Goal: Consume media (video, audio)

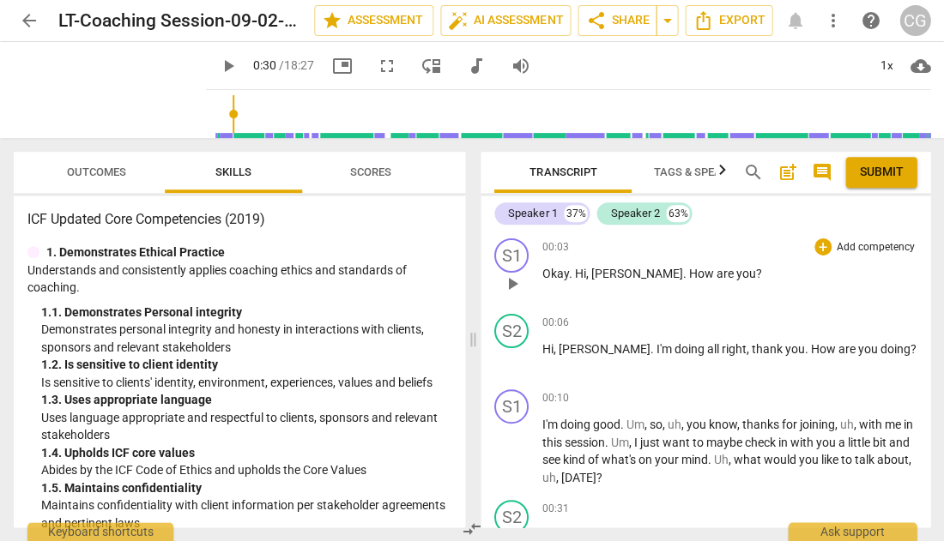
click at [513, 285] on span "play_arrow" at bounding box center [512, 284] width 21 height 21
click at [510, 280] on span "pause" at bounding box center [512, 284] width 21 height 21
click at [510, 286] on span "play_arrow" at bounding box center [512, 284] width 21 height 21
type input "4"
click at [507, 281] on span "play_arrow" at bounding box center [512, 284] width 21 height 21
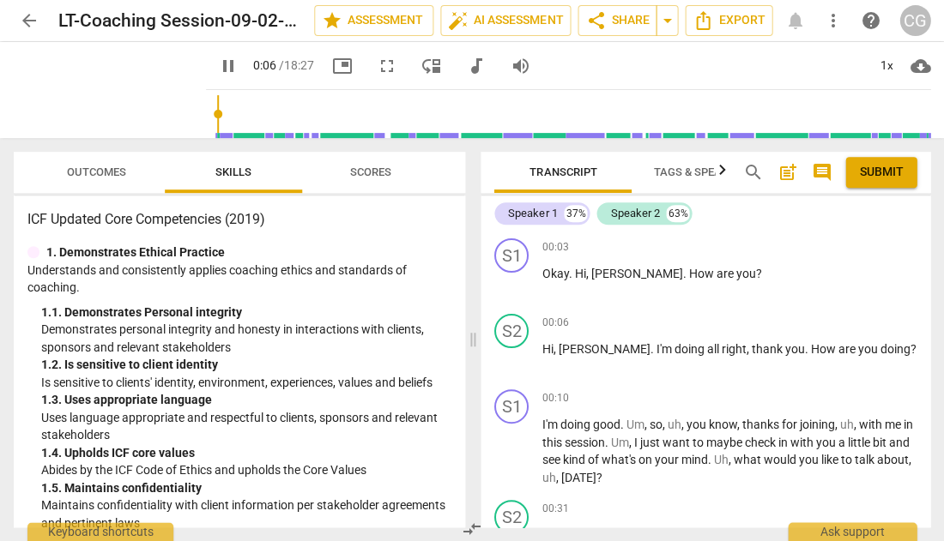
click at [100, 175] on span "Outcomes" at bounding box center [96, 172] width 59 height 13
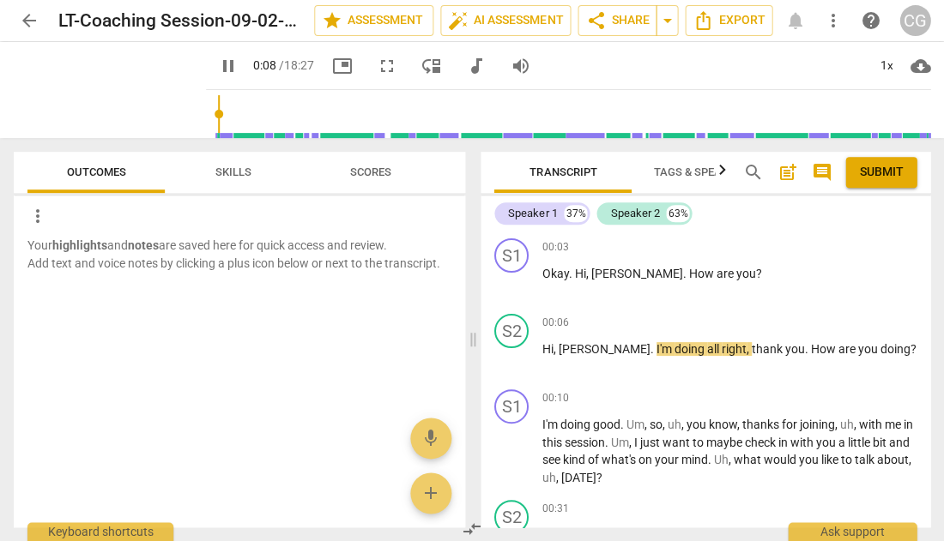
click at [236, 167] on span "Skills" at bounding box center [233, 172] width 36 height 13
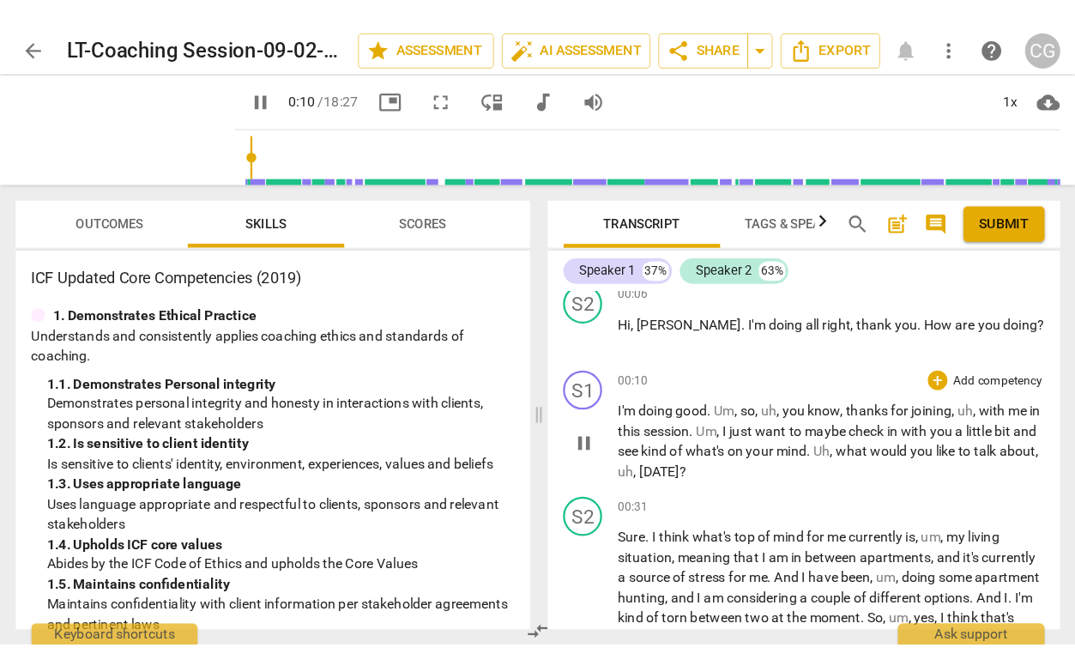
scroll to position [96, 0]
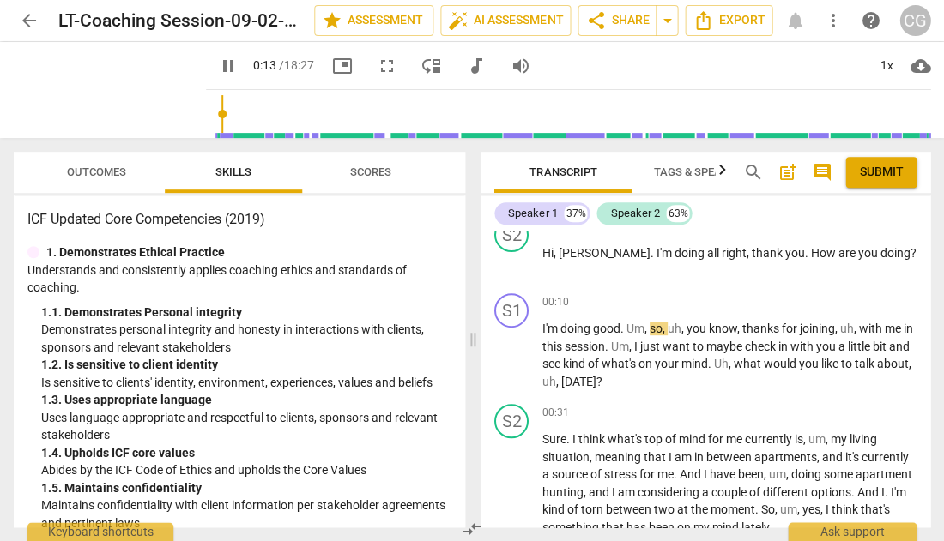
click at [377, 59] on span "fullscreen" at bounding box center [387, 66] width 21 height 21
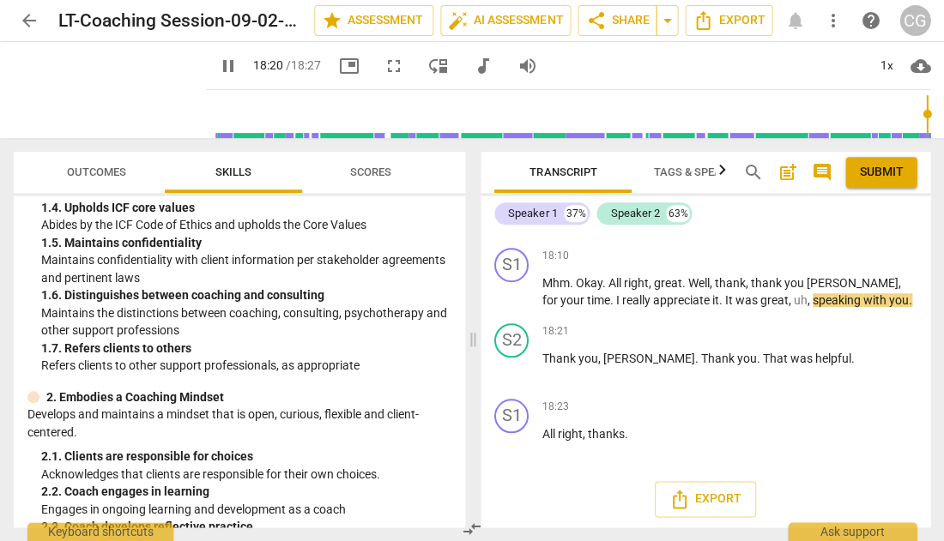
scroll to position [4520, 0]
type input "1107"
